Goal: Task Accomplishment & Management: Manage account settings

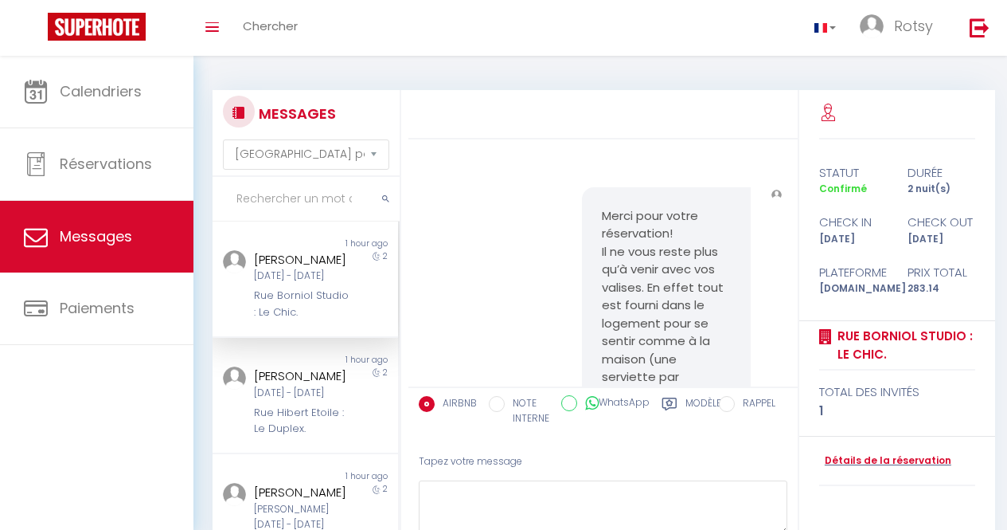
select select "message"
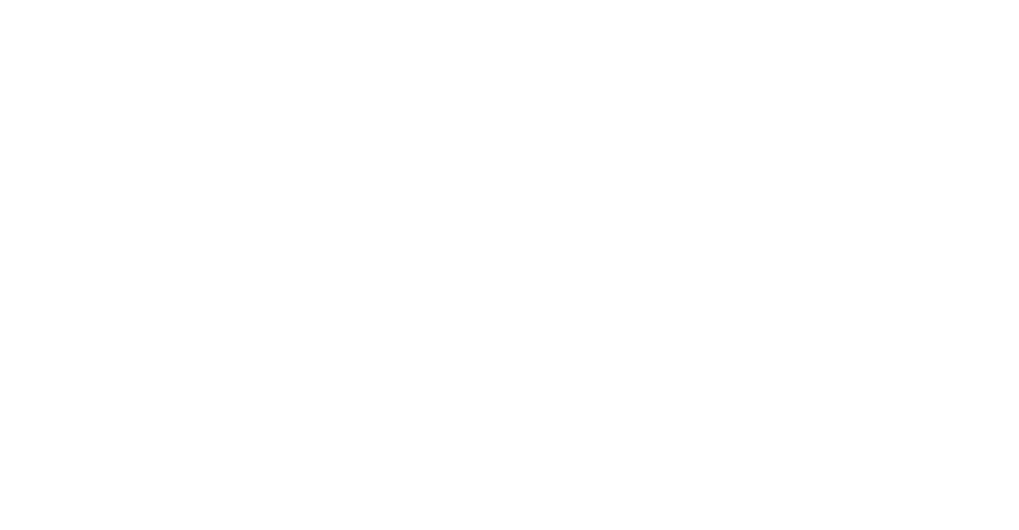
select select "message"
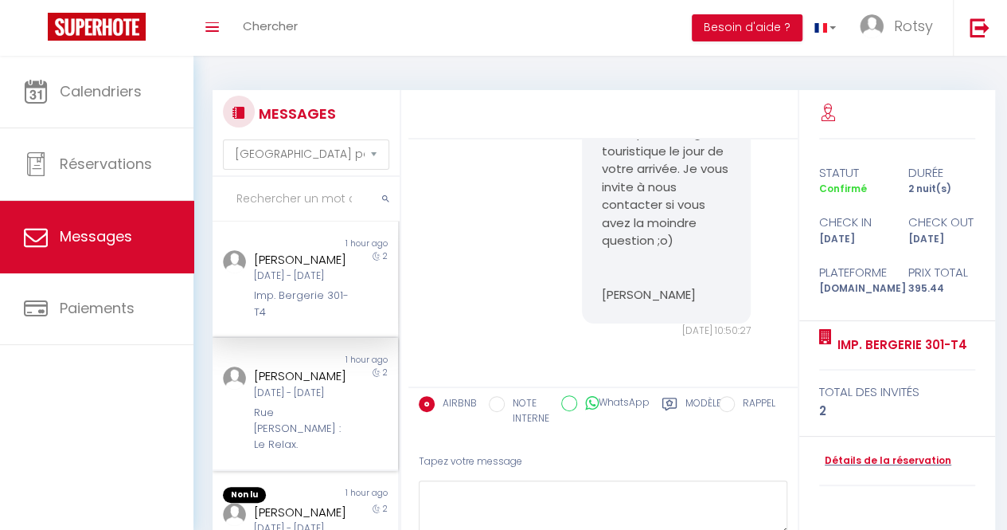
click at [288, 401] on div "[DATE] Sep - Jeu [DATE]" at bounding box center [303, 392] width 98 height 15
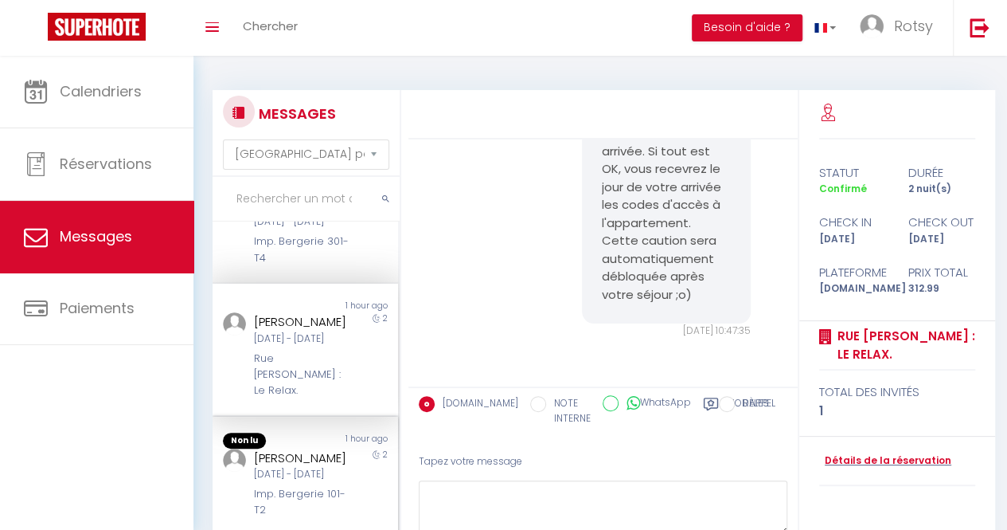
scroll to position [80, 0]
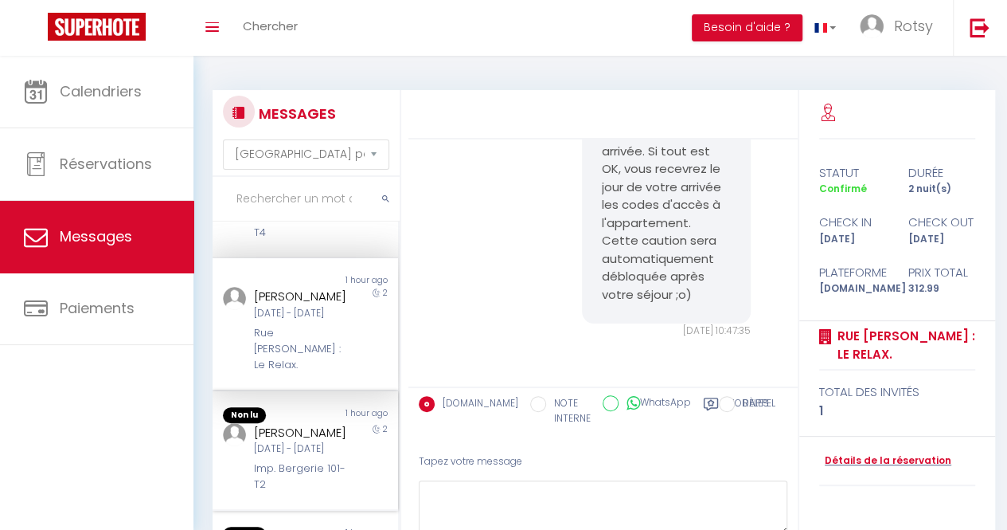
click at [291, 442] on div "[PERSON_NAME]" at bounding box center [303, 432] width 98 height 19
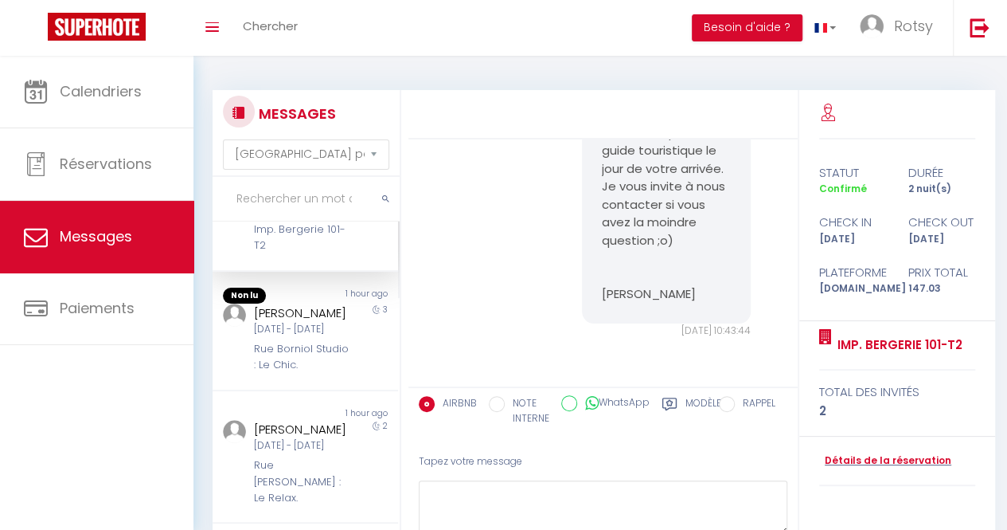
scroll to position [315, 0]
click at [303, 322] on div "[PERSON_NAME]" at bounding box center [303, 312] width 98 height 19
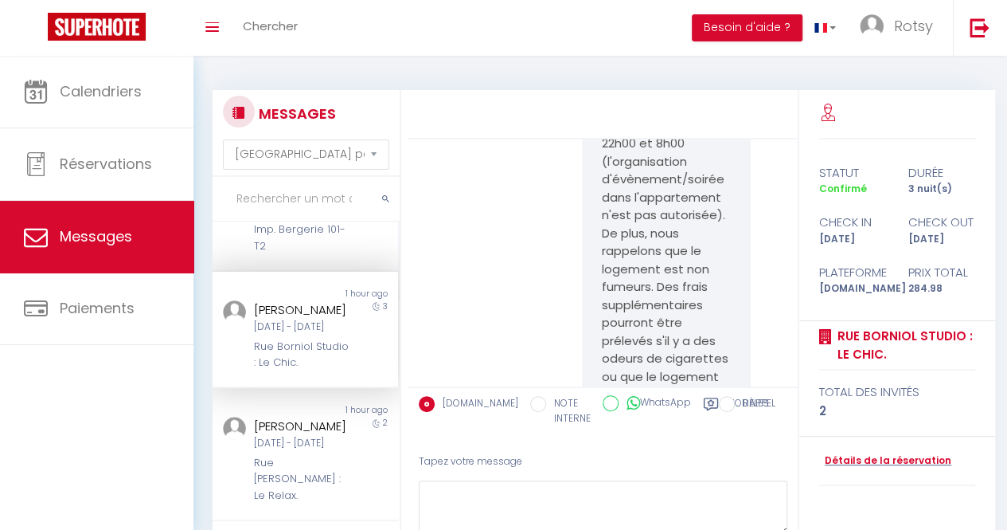
scroll to position [2680, 0]
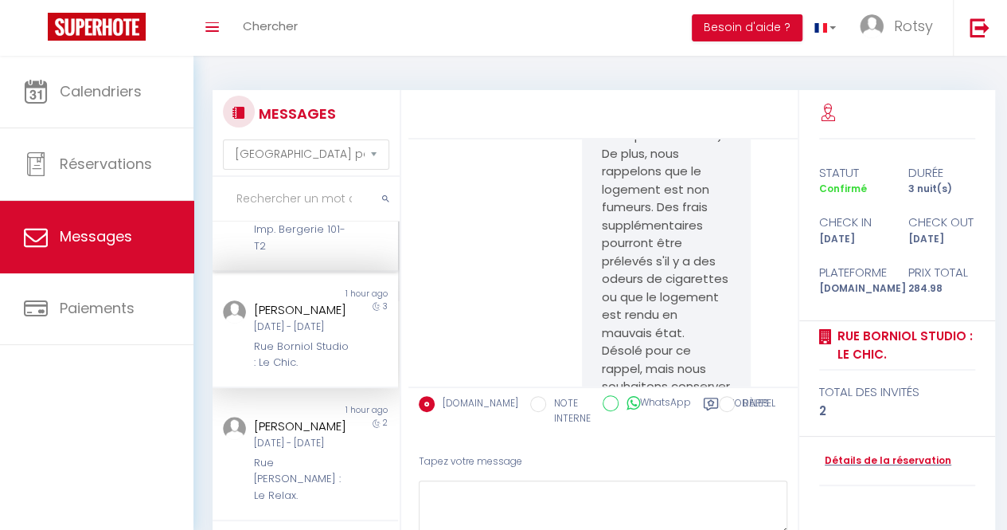
click at [293, 254] on div "Imp. Bergerie 101-T2" at bounding box center [303, 237] width 98 height 33
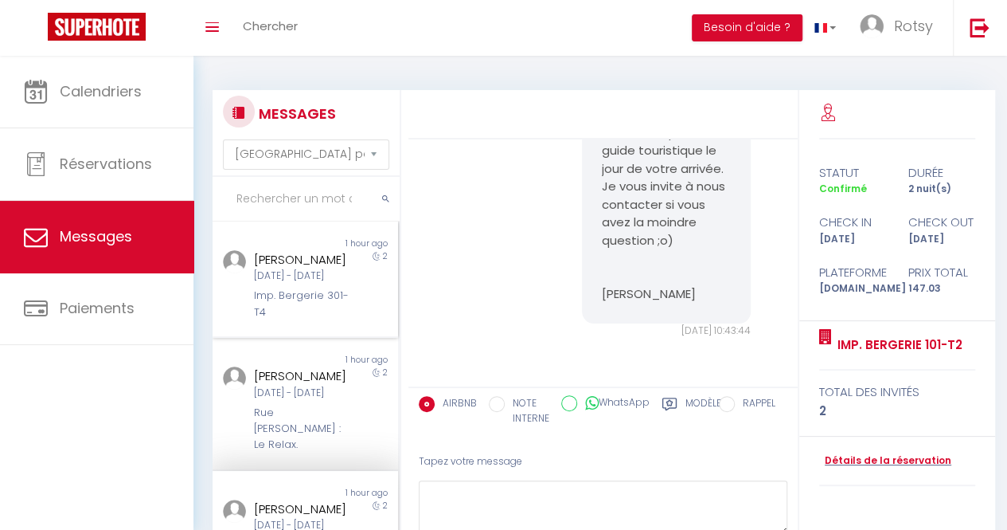
click at [307, 305] on div "Imp. Bergerie 301-T4" at bounding box center [303, 303] width 98 height 33
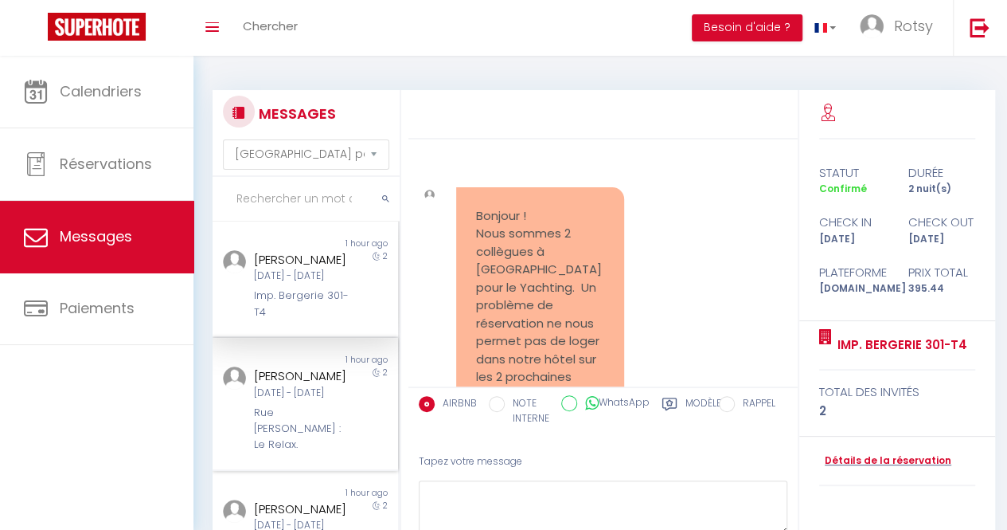
click at [268, 366] on div "Non lu" at bounding box center [259, 360] width 92 height 13
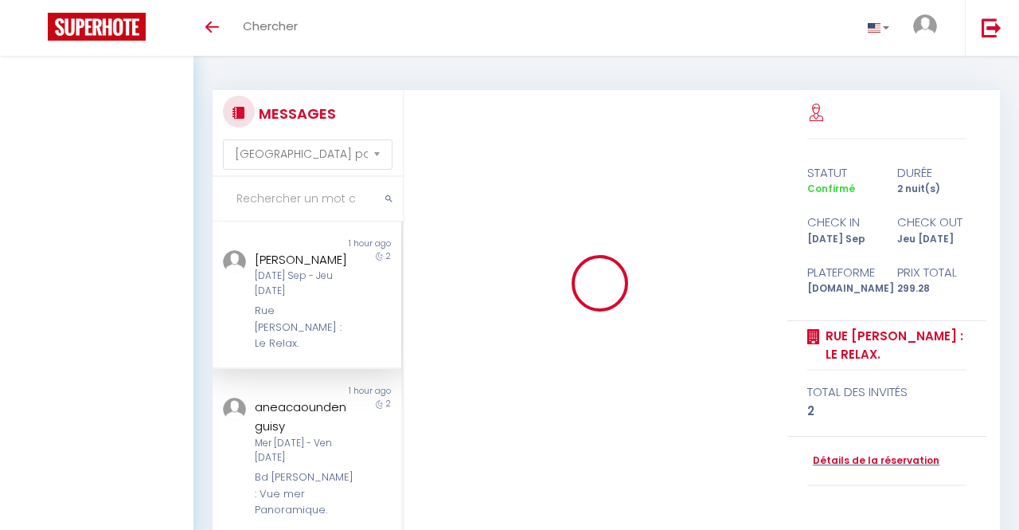
select select "message"
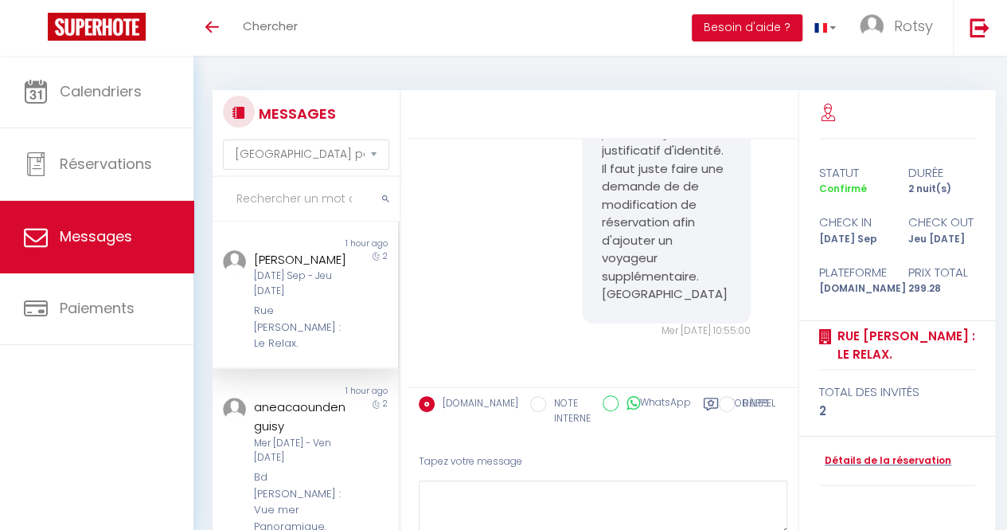
click at [478, 75] on div "MESSAGES Trier par date de réservation [GEOGRAPHIC_DATA] par date de message No…" at bounding box center [601, 337] width 776 height 524
